Goal: Information Seeking & Learning: Learn about a topic

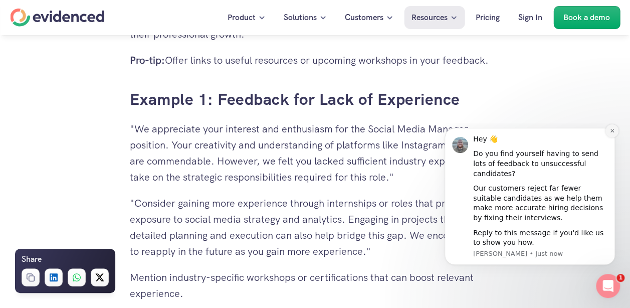
click at [609, 137] on button "Dismiss notification" at bounding box center [612, 130] width 13 height 13
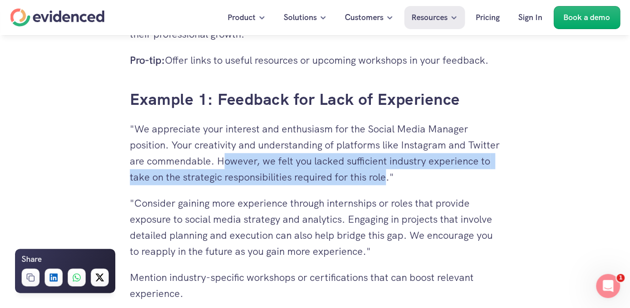
drag, startPoint x: 258, startPoint y: 161, endPoint x: 452, endPoint y: 183, distance: 195.4
click at [452, 183] on p ""We appreciate your interest and enthusiasm for the Social Media Manager positi…" at bounding box center [315, 153] width 371 height 64
drag, startPoint x: 452, startPoint y: 183, endPoint x: 320, endPoint y: 171, distance: 132.5
click at [320, 171] on p ""We appreciate your interest and enthusiasm for the Social Media Manager positi…" at bounding box center [315, 153] width 371 height 64
click at [255, 158] on p ""We appreciate your interest and enthusiasm for the Social Media Manager positi…" at bounding box center [315, 153] width 371 height 64
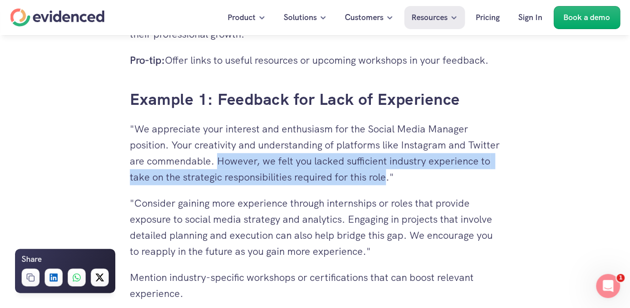
drag, startPoint x: 254, startPoint y: 161, endPoint x: 451, endPoint y: 180, distance: 198.5
click at [451, 180] on p ""We appreciate your interest and enthusiasm for the Social Media Manager positi…" at bounding box center [315, 153] width 371 height 64
drag, startPoint x: 451, startPoint y: 180, endPoint x: 393, endPoint y: 173, distance: 58.6
copy p "However, we felt you lacked sufficient industry experience to take on the strat…"
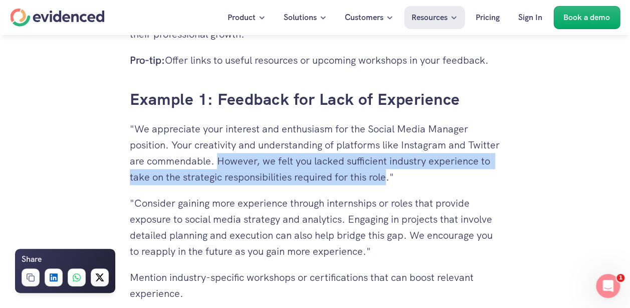
drag, startPoint x: 351, startPoint y: 219, endPoint x: 405, endPoint y: 235, distance: 56.4
click at [405, 235] on p ""Consider gaining more experience through internships or roles that provide exp…" at bounding box center [315, 227] width 371 height 64
drag, startPoint x: 405, startPoint y: 235, endPoint x: 373, endPoint y: 226, distance: 33.7
copy p "Engaging in projects that involve detailed planning and execution can also help…"
click at [510, 247] on div "Need a hand? Try our feedback generator 👀 You've spent hours reviewing resumes,…" at bounding box center [315, 21] width 391 height 3932
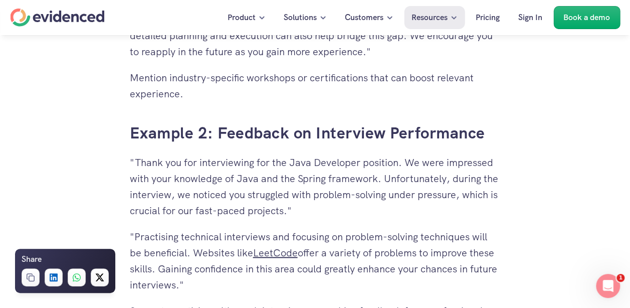
scroll to position [2423, 0]
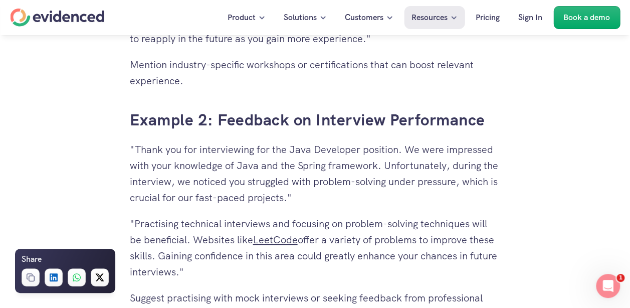
drag, startPoint x: 410, startPoint y: 166, endPoint x: 193, endPoint y: 238, distance: 228.7
click at [193, 238] on div "Why Giving Feedback is Crucial The Importance of Feedback for Unsuccessful Cand…" at bounding box center [315, 220] width 371 height 3108
drag, startPoint x: 193, startPoint y: 238, endPoint x: 335, endPoint y: 205, distance: 146.1
click at [335, 205] on p ""Thank you for interviewing for the Java Developer position. We were impressed …" at bounding box center [315, 173] width 371 height 64
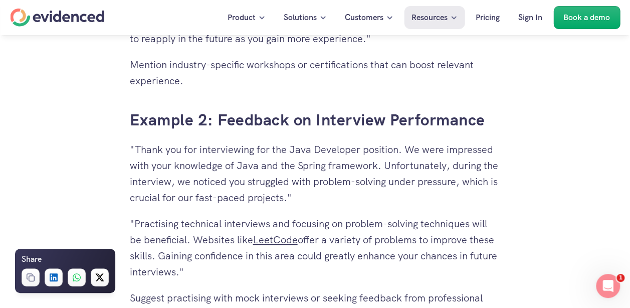
drag, startPoint x: 388, startPoint y: 160, endPoint x: 189, endPoint y: 240, distance: 214.2
click at [189, 240] on div "Why Giving Feedback is Crucial The Importance of Feedback for Unsuccessful Cand…" at bounding box center [315, 220] width 371 height 3108
drag, startPoint x: 189, startPoint y: 240, endPoint x: 181, endPoint y: 232, distance: 11.7
click at [181, 232] on p ""Practising technical interviews and focusing on problem-solving techniques wil…" at bounding box center [315, 248] width 371 height 64
copy div "Unfortunately, during the interview, we noticed you struggled with problem-solv…"
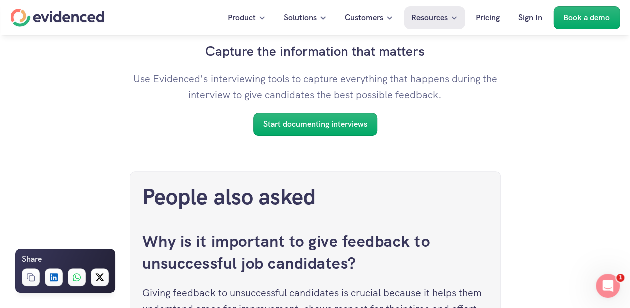
scroll to position [4198, 0]
